Goal: Browse casually

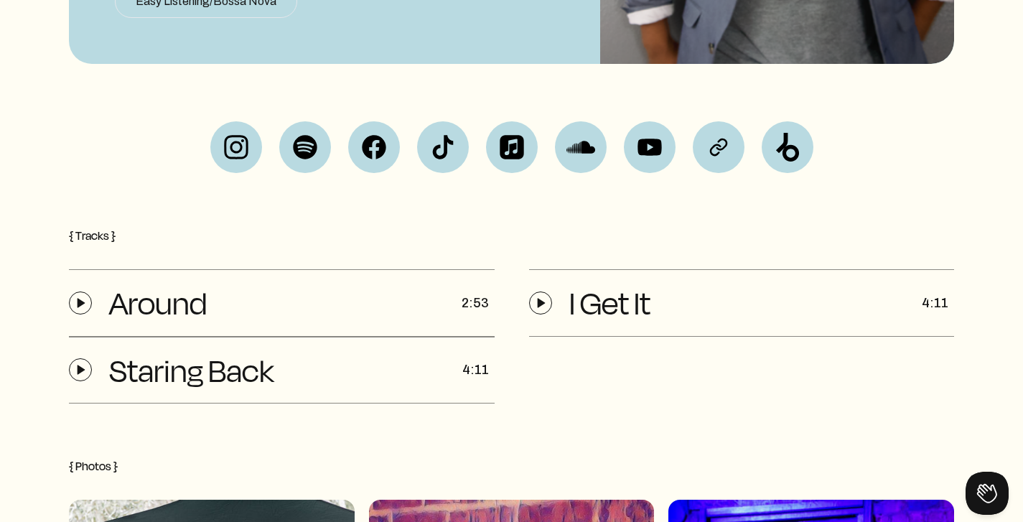
scroll to position [459, 0]
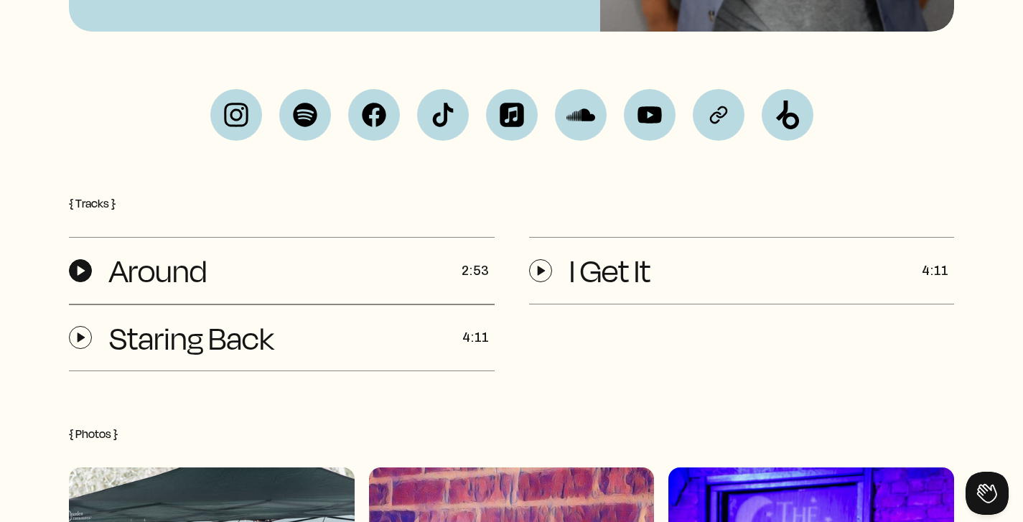
click at [85, 268] on icon at bounding box center [80, 270] width 11 height 11
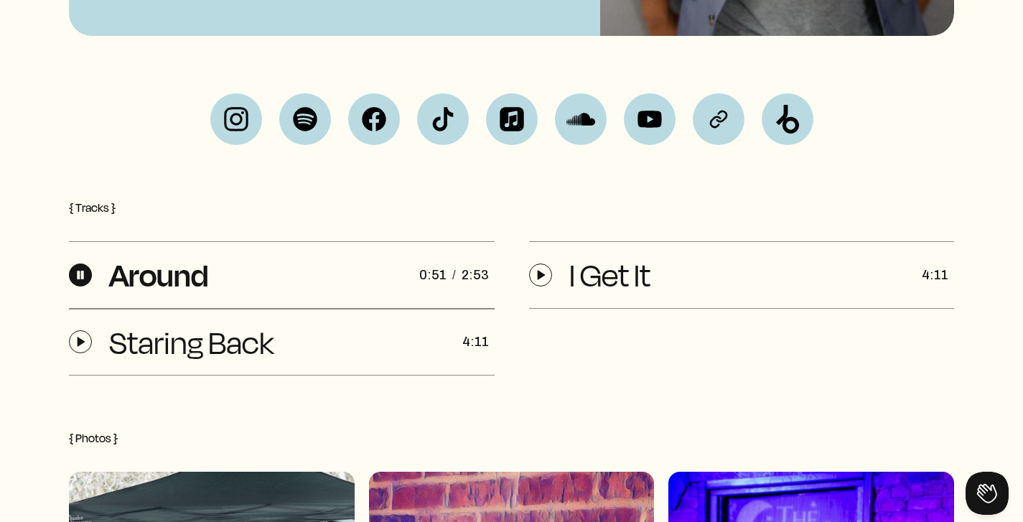
scroll to position [388, 0]
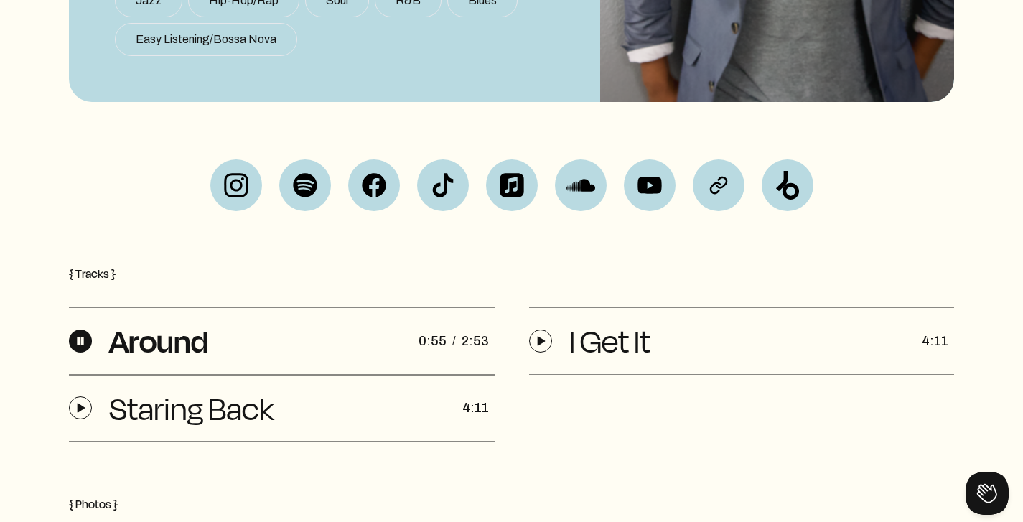
click at [87, 333] on button at bounding box center [80, 340] width 23 height 23
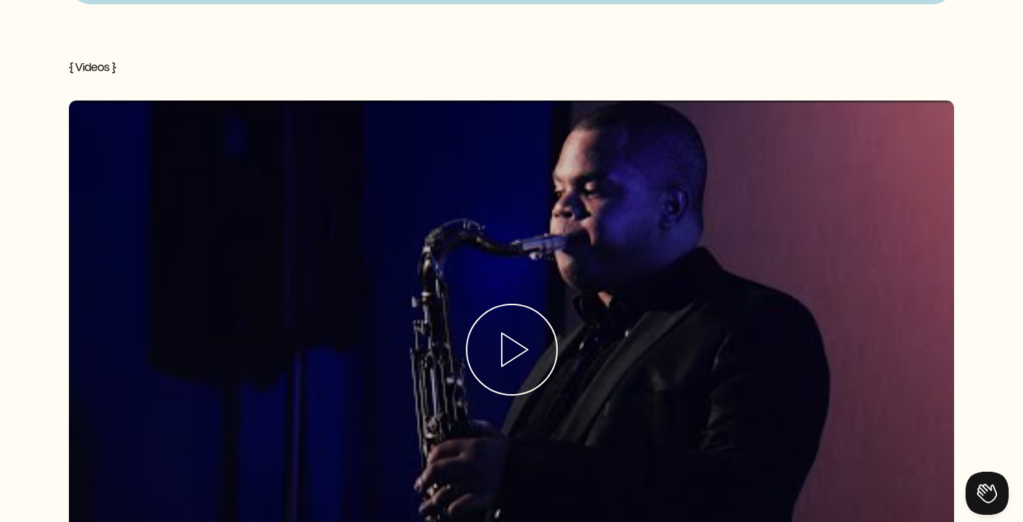
scroll to position [2022, 0]
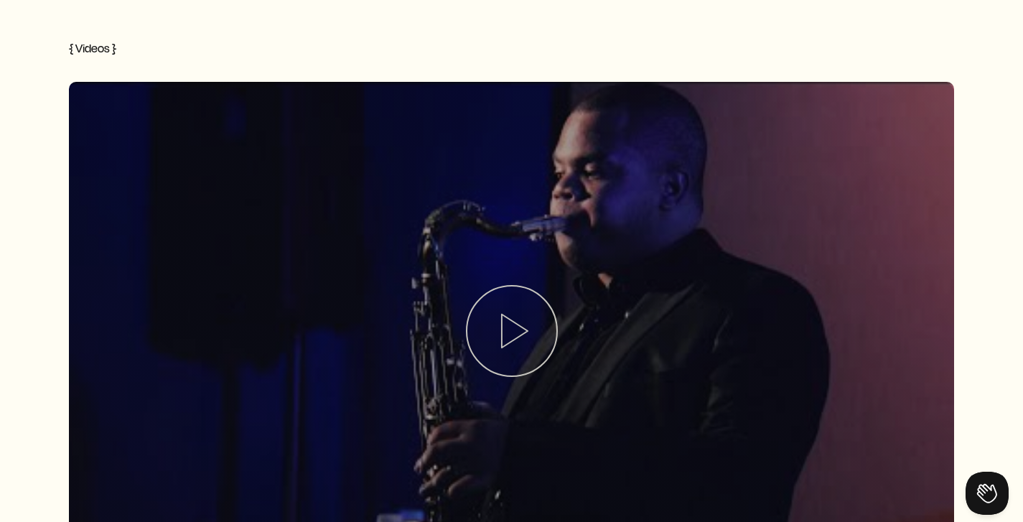
click at [525, 332] on div at bounding box center [511, 331] width 885 height 498
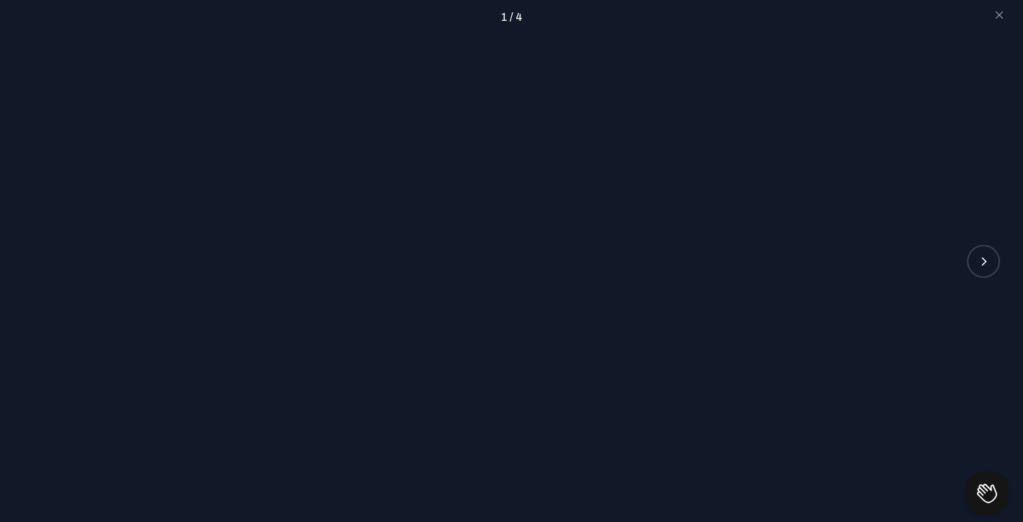
click at [978, 266] on mat-icon "arrow_forward_ios" at bounding box center [983, 261] width 13 height 13
click at [975, 260] on div "arrow_forward_ios" at bounding box center [983, 261] width 33 height 33
click at [982, 262] on mat-icon "arrow_forward_ios" at bounding box center [983, 261] width 13 height 13
click at [521, 275] on div "arrow_back_ios arrow_forward_ios" at bounding box center [511, 261] width 1023 height 33
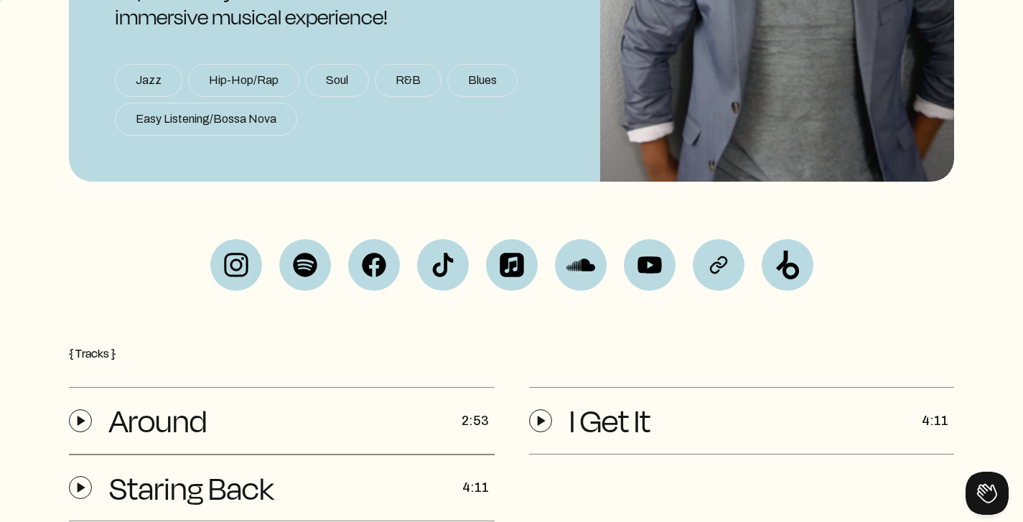
scroll to position [312, 0]
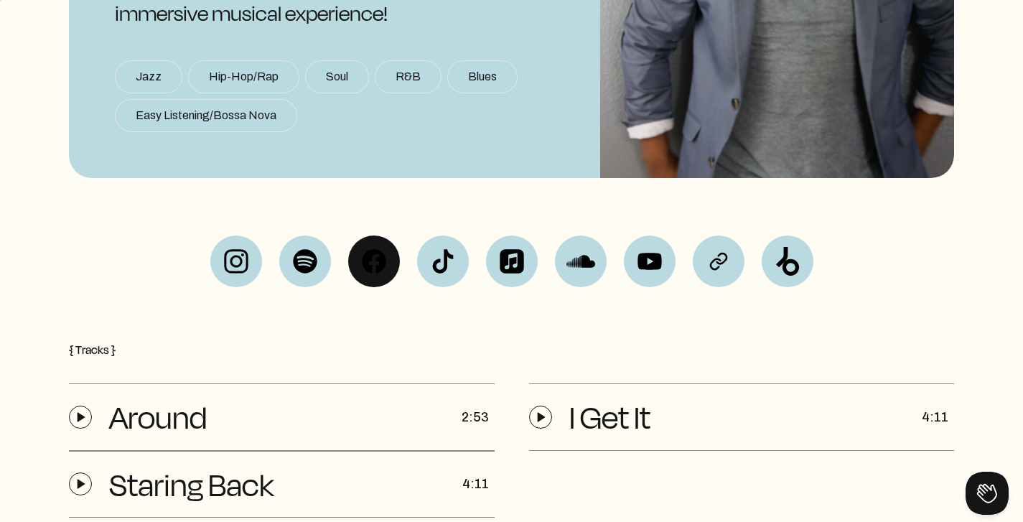
click at [380, 273] on div at bounding box center [374, 261] width 52 height 52
click at [227, 249] on img at bounding box center [236, 261] width 29 height 29
